Goal: Transaction & Acquisition: Purchase product/service

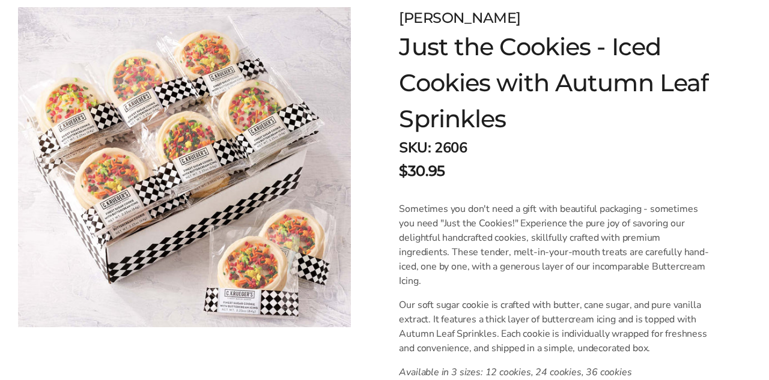
scroll to position [183, 0]
click at [257, 265] on img at bounding box center [184, 167] width 333 height 320
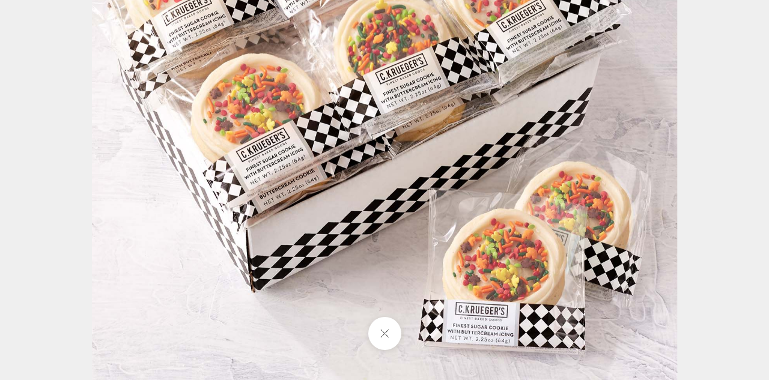
click at [258, 264] on img at bounding box center [384, 87] width 585 height 585
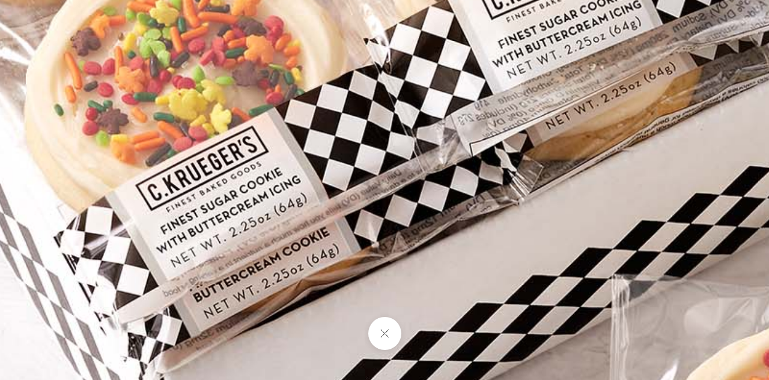
click at [258, 264] on img at bounding box center [502, 28] width 1442 height 1441
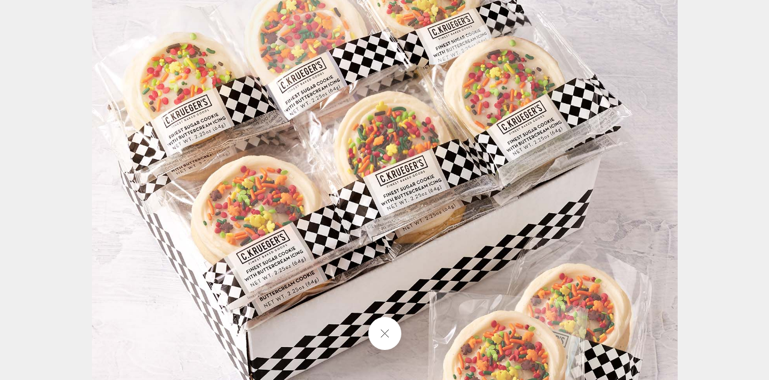
click at [258, 264] on img at bounding box center [385, 189] width 586 height 585
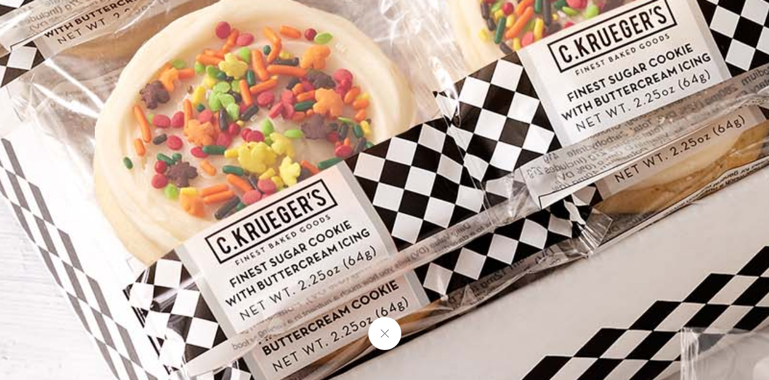
click at [258, 264] on img at bounding box center [571, 81] width 1442 height 1441
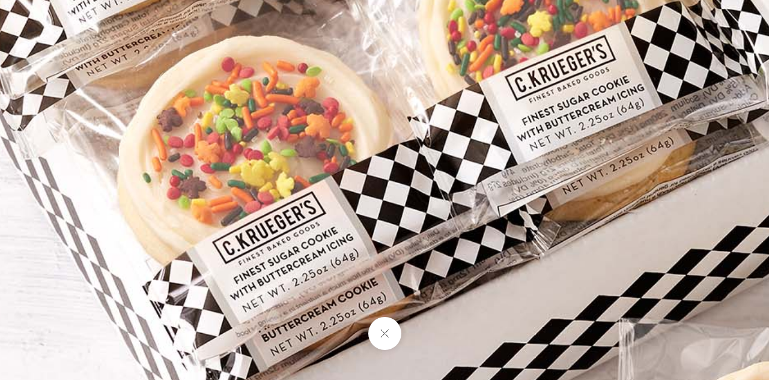
click at [258, 264] on img at bounding box center [525, 108] width 1232 height 1230
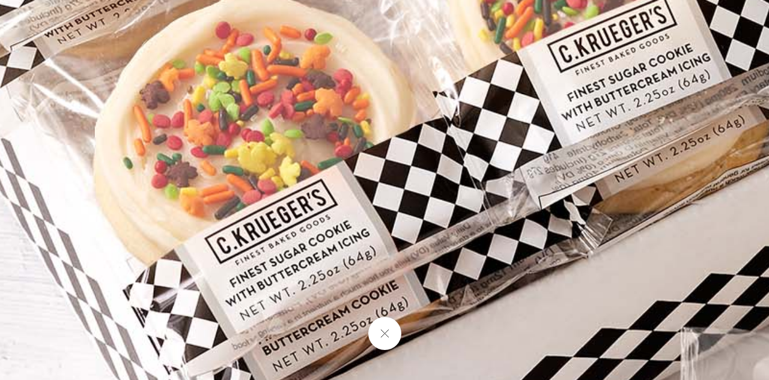
click at [258, 264] on img at bounding box center [571, 81] width 1442 height 1441
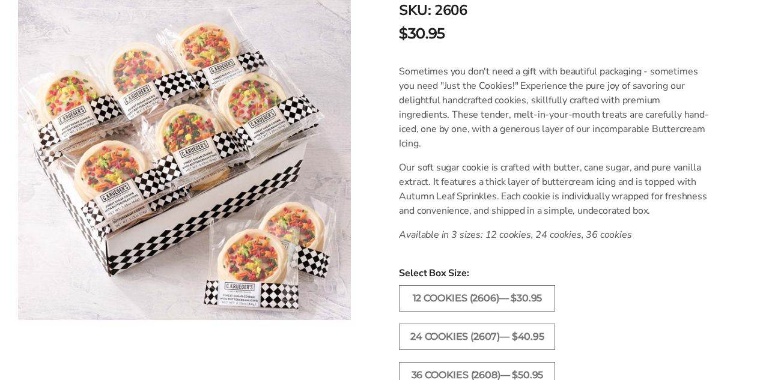
scroll to position [333, 0]
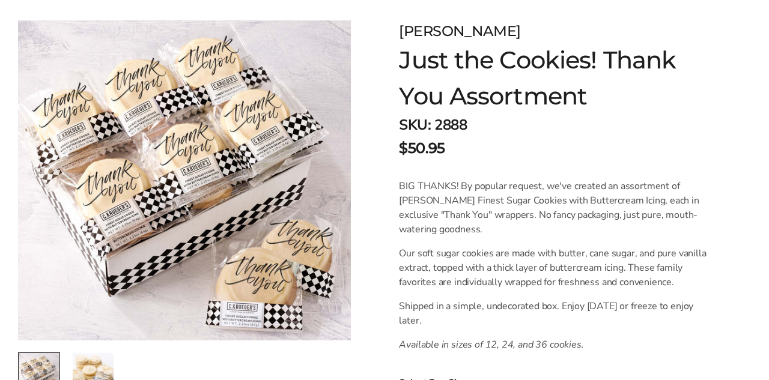
scroll to position [171, 0]
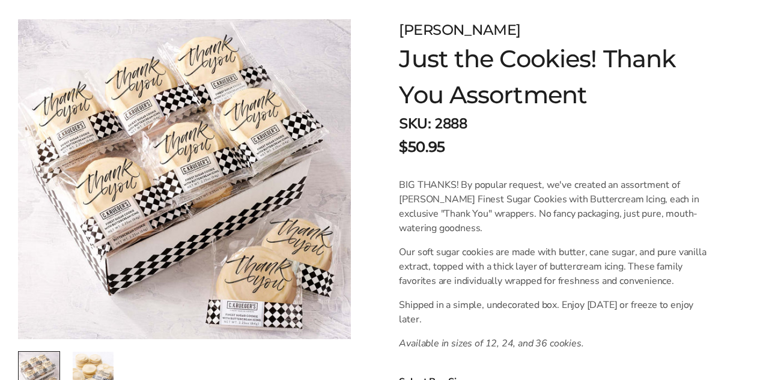
click at [142, 151] on img at bounding box center [184, 179] width 333 height 320
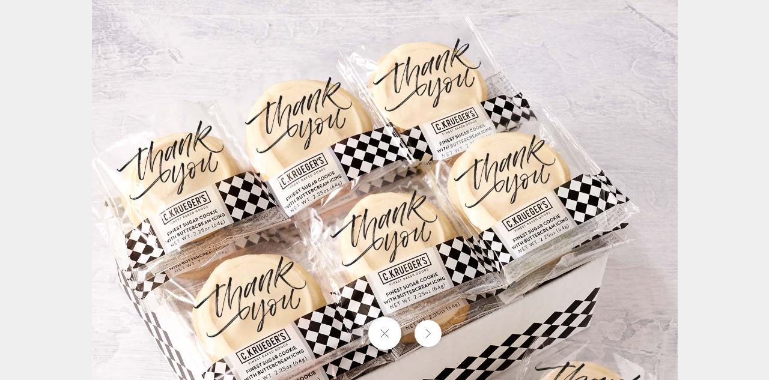
click at [578, 113] on img at bounding box center [385, 293] width 586 height 586
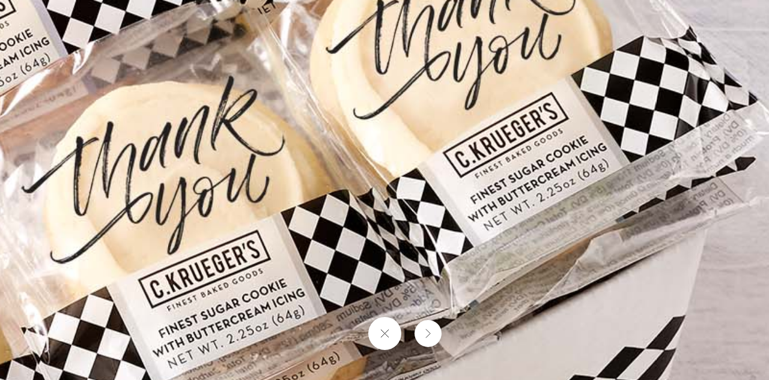
click at [425, 235] on img at bounding box center [156, 329] width 1442 height 1442
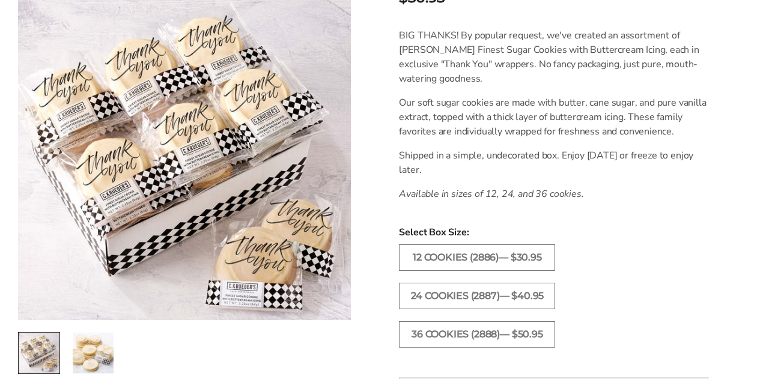
scroll to position [320, 0]
click at [453, 294] on label "24 COOKIES (2887)— $40.95" at bounding box center [477, 297] width 156 height 26
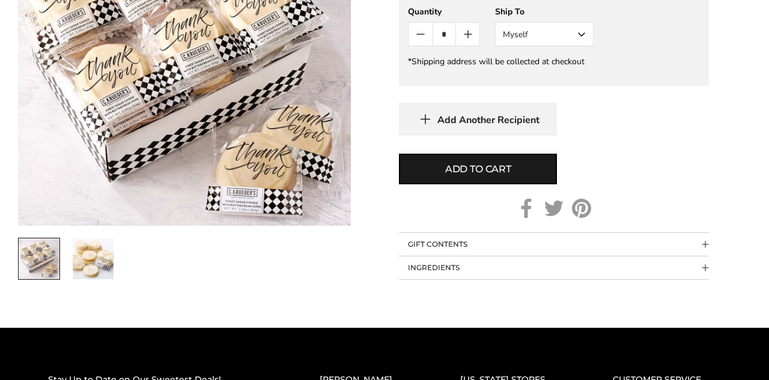
scroll to position [728, 0]
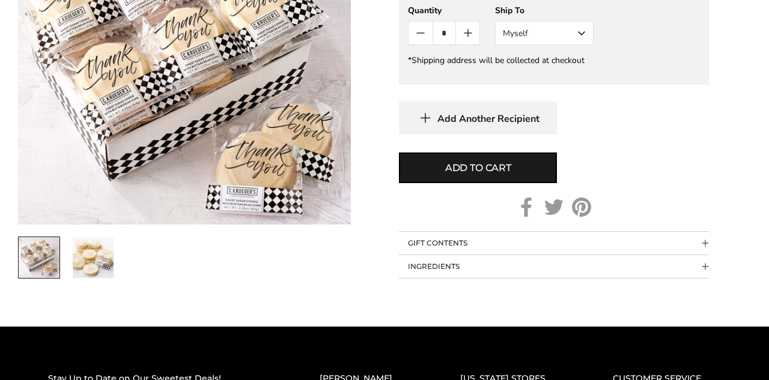
click at [87, 261] on img "2 / 2" at bounding box center [93, 257] width 41 height 41
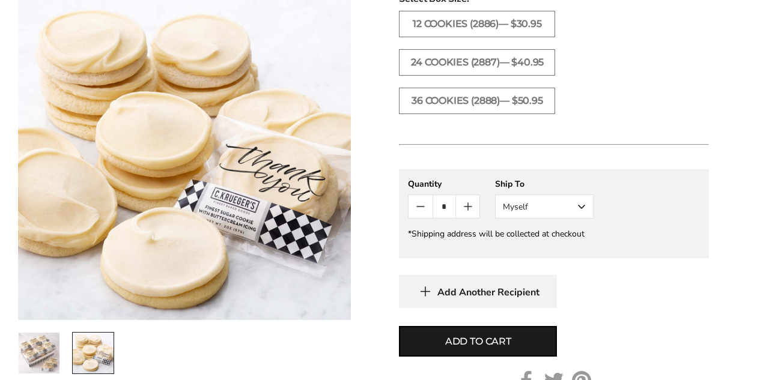
scroll to position [555, 0]
